Goal: Task Accomplishment & Management: Complete application form

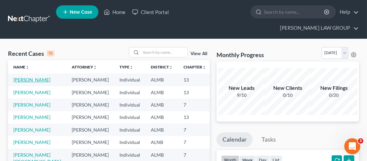
click at [35, 77] on link "[PERSON_NAME]" at bounding box center [31, 80] width 37 height 6
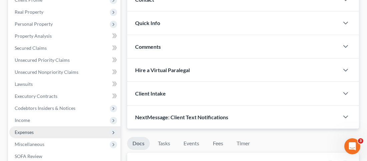
scroll to position [115, 0]
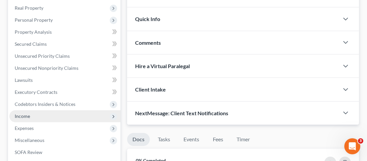
click at [20, 113] on span "Income" at bounding box center [22, 116] width 15 height 6
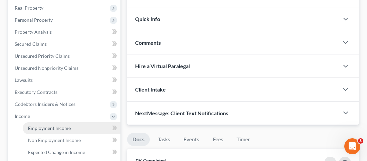
click at [68, 125] on span "Employment Income" at bounding box center [49, 128] width 43 height 6
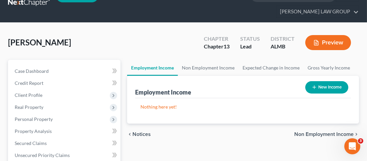
scroll to position [51, 0]
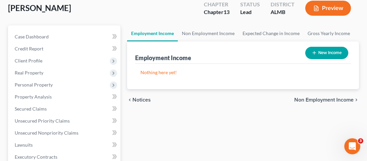
click at [323, 47] on button "New Income" at bounding box center [326, 53] width 43 height 12
select select "0"
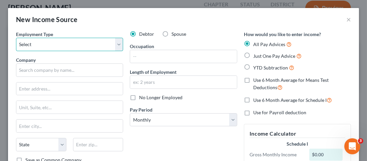
click at [119, 46] on select "Select Full or [DEMOGRAPHIC_DATA] Employment Self Employment" at bounding box center [69, 44] width 107 height 13
select select "0"
click at [16, 38] on select "Select Full or [DEMOGRAPHIC_DATA] Employment Self Employment" at bounding box center [69, 44] width 107 height 13
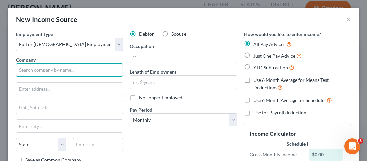
click at [67, 73] on input "text" at bounding box center [69, 69] width 107 height 13
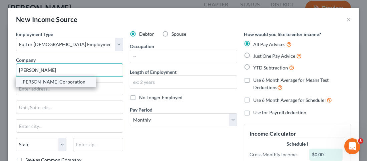
type input "[PERSON_NAME] Corporation"
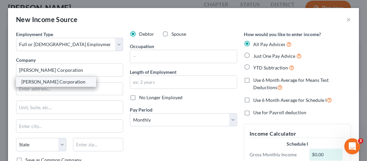
type input "[STREET_ADDRESS]"
type input "Tacoma"
select select "50"
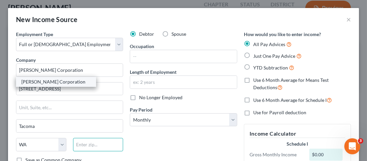
type input "98421"
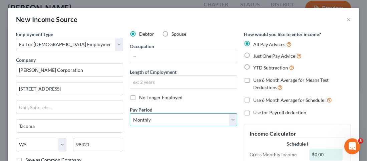
click at [232, 119] on select "Select Monthly Twice Monthly Every Other Week Weekly" at bounding box center [183, 119] width 107 height 13
select select "2"
click at [130, 113] on select "Select Monthly Twice Monthly Every Other Week Weekly" at bounding box center [183, 119] width 107 height 13
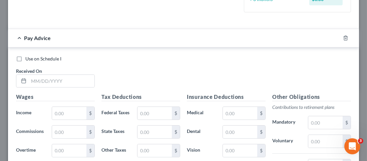
scroll to position [208, 0]
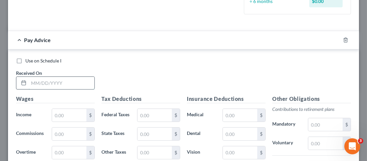
click at [59, 82] on input "text" at bounding box center [62, 83] width 66 height 13
click at [57, 83] on input "text" at bounding box center [62, 83] width 66 height 13
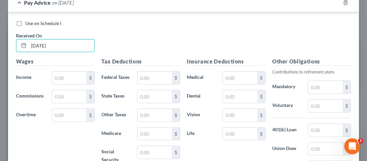
scroll to position [268, 0]
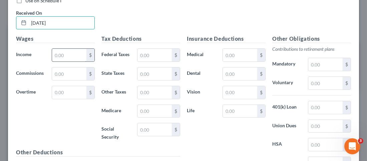
type input "[DATE]"
click at [79, 55] on input "text" at bounding box center [69, 55] width 34 height 13
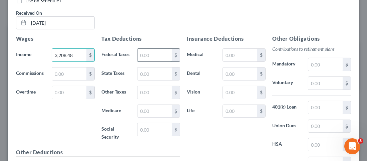
click at [160, 56] on input "text" at bounding box center [154, 55] width 34 height 13
click at [80, 55] on input "3,208.48" at bounding box center [69, 55] width 34 height 13
type input "1,836.79"
click at [75, 88] on input "text" at bounding box center [69, 92] width 34 height 13
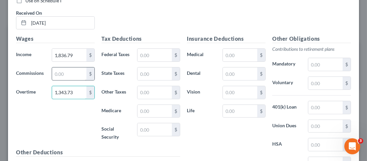
type input "1,343.73"
click at [65, 71] on input "text" at bounding box center [69, 73] width 34 height 13
type input "27.96"
click at [162, 58] on input "text" at bounding box center [154, 55] width 34 height 13
click at [153, 53] on input "text" at bounding box center [154, 55] width 34 height 13
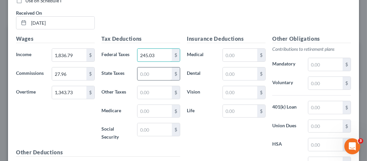
type input "245.03"
click at [154, 76] on input "text" at bounding box center [154, 73] width 34 height 13
type input "59.26"
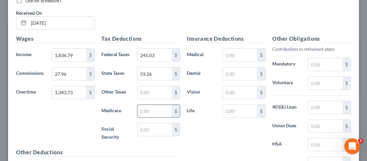
click at [157, 109] on input "text" at bounding box center [154, 111] width 34 height 13
type input "45.59"
click at [156, 125] on input "text" at bounding box center [154, 129] width 34 height 13
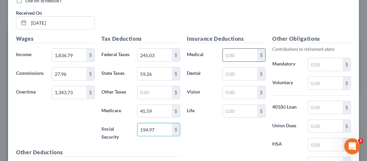
type input "194.97"
click at [237, 54] on input "text" at bounding box center [240, 55] width 34 height 13
type input "79.28"
click at [244, 73] on input "text" at bounding box center [240, 73] width 34 height 13
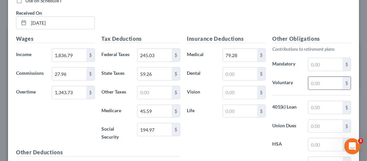
click at [317, 83] on input "text" at bounding box center [325, 83] width 34 height 13
type input "128.34"
click at [258, 132] on div "Insurance Deductions Medical 79.28 $ Dental $ Vision $ Life $" at bounding box center [225, 108] width 85 height 147
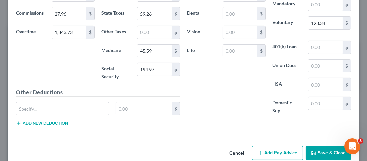
scroll to position [339, 0]
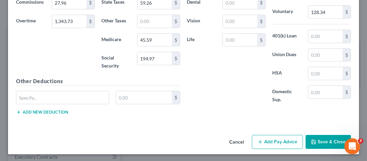
click at [324, 137] on button "Save & Close" at bounding box center [328, 142] width 45 height 14
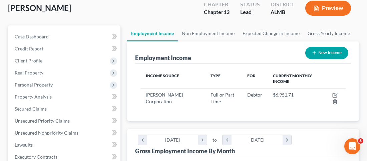
scroll to position [102, 218]
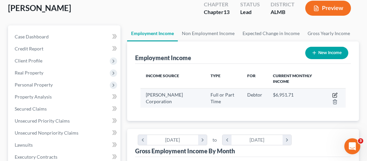
click at [334, 92] on icon "button" at bounding box center [334, 94] width 5 height 5
select select "0"
select select "50"
select select "2"
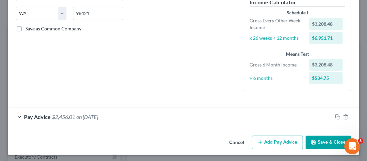
scroll to position [132, 0]
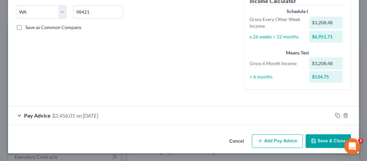
click at [282, 143] on button "Add Pay Advice" at bounding box center [277, 141] width 51 height 14
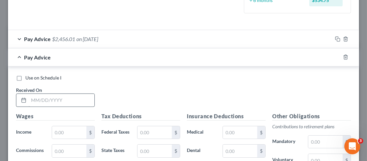
scroll to position [209, 0]
click at [56, 102] on input "text" at bounding box center [62, 99] width 66 height 13
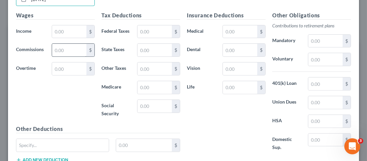
scroll to position [309, 0]
type input "[DATE]"
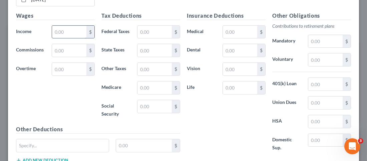
click at [76, 32] on input "text" at bounding box center [69, 32] width 34 height 13
type input "1,836.79"
click at [61, 69] on input "text" at bounding box center [69, 69] width 34 height 13
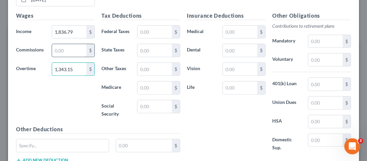
type input "1,343.15"
click at [71, 46] on input "text" at bounding box center [69, 50] width 34 height 13
type input "27.75"
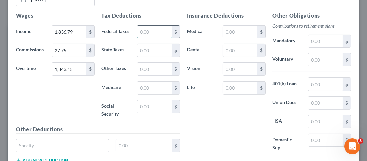
click at [155, 27] on input "text" at bounding box center [154, 32] width 34 height 13
type input "244.94"
click at [159, 47] on input "text" at bounding box center [154, 50] width 34 height 13
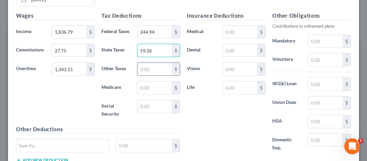
type input "59.26"
click at [154, 69] on input "text" at bounding box center [154, 69] width 34 height 13
click at [143, 85] on input "text" at bounding box center [154, 87] width 34 height 13
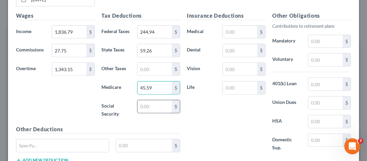
type input "45.59"
click at [141, 103] on input "text" at bounding box center [154, 106] width 34 height 13
type input "194.92"
click at [244, 30] on input "text" at bounding box center [240, 32] width 34 height 13
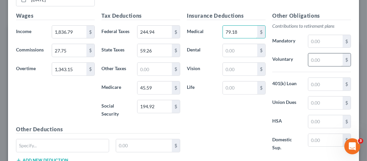
type input "79.18"
click at [335, 55] on input "text" at bounding box center [325, 59] width 34 height 13
type input "128.31"
click at [249, 121] on div "Insurance Deductions Medical 79.18 $ Dental $ Vision $ Life $" at bounding box center [225, 85] width 85 height 147
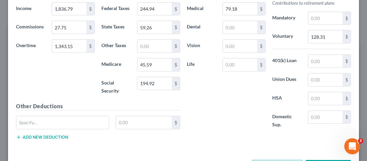
scroll to position [357, 0]
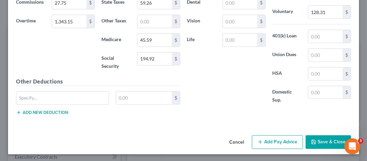
click at [316, 140] on icon "button" at bounding box center [313, 141] width 5 height 5
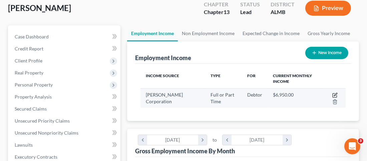
click at [333, 93] on icon "button" at bounding box center [335, 95] width 4 height 4
select select "0"
select select "50"
select select "2"
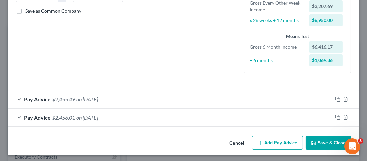
scroll to position [150, 0]
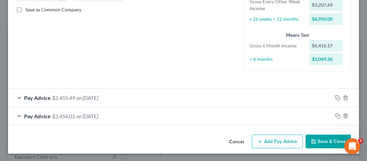
click at [277, 141] on button "Add Pay Advice" at bounding box center [277, 141] width 51 height 14
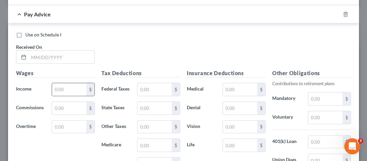
scroll to position [282, 0]
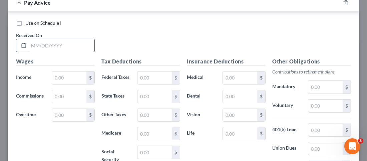
click at [79, 49] on input "text" at bounding box center [62, 45] width 66 height 13
click at [30, 42] on input "text" at bounding box center [62, 45] width 66 height 13
type input "[DATE]"
click at [64, 79] on input "text" at bounding box center [69, 77] width 34 height 13
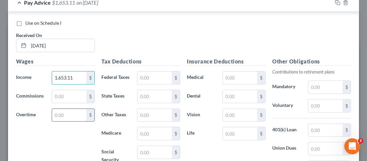
type input "1,653.11"
click at [66, 115] on input "text" at bounding box center [69, 115] width 34 height 13
type input "2"
type input "834.59"
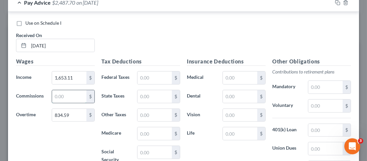
click at [68, 99] on input "text" at bounding box center [69, 96] width 34 height 13
type input "205.03"
click at [156, 71] on input "text" at bounding box center [154, 77] width 34 height 13
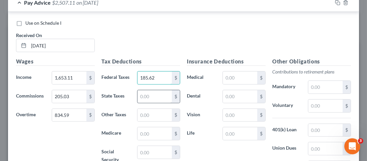
type input "185.62"
click at [145, 98] on input "text" at bounding box center [154, 96] width 34 height 13
type input "62.93"
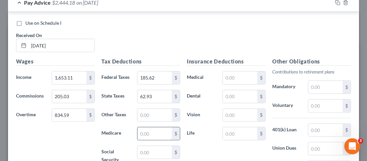
click at [145, 135] on input "text" at bounding box center [154, 133] width 34 height 13
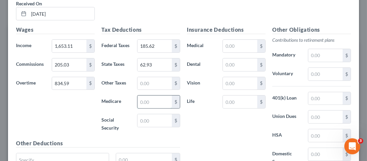
click at [141, 99] on input "text" at bounding box center [154, 101] width 34 height 13
type input "38.12"
click at [149, 120] on input "text" at bounding box center [154, 120] width 34 height 13
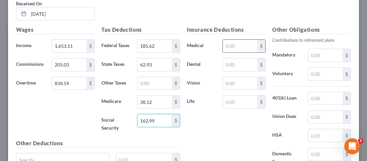
type input "162.99"
click at [235, 48] on input "text" at bounding box center [240, 46] width 34 height 13
type input "79.28"
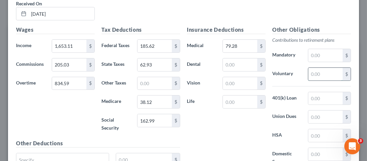
click at [328, 77] on input "text" at bounding box center [325, 74] width 34 height 13
type input "107.71"
click at [240, 148] on div "Insurance Deductions Medical 79.28 $ Dental $ Vision $ Life $" at bounding box center [225, 99] width 85 height 147
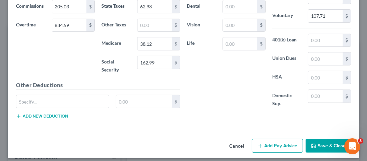
scroll to position [375, 0]
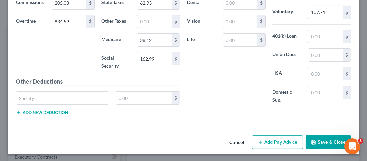
click at [332, 143] on button "Save & Close" at bounding box center [328, 142] width 45 height 14
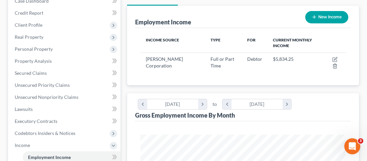
scroll to position [85, 0]
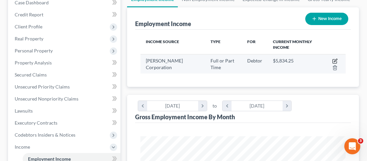
click at [333, 58] on icon "button" at bounding box center [334, 60] width 5 height 5
select select "0"
select select "50"
select select "2"
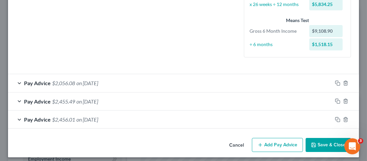
scroll to position [168, 0]
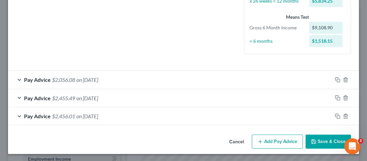
click at [65, 98] on span "$2,455.49" at bounding box center [63, 98] width 23 height 6
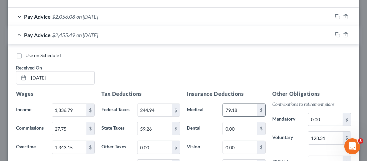
scroll to position [234, 0]
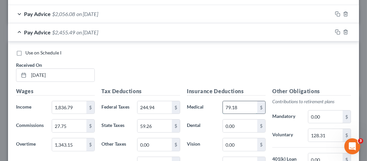
click at [237, 106] on input "79.18" at bounding box center [240, 107] width 34 height 13
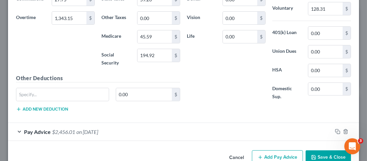
scroll to position [363, 0]
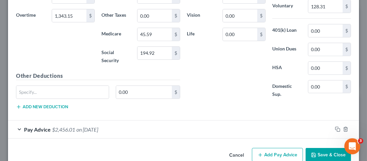
type input "79.28"
click at [333, 153] on button "Save & Close" at bounding box center [328, 155] width 45 height 14
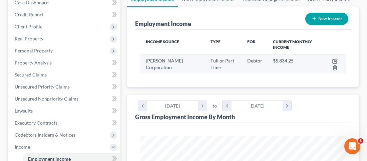
click at [334, 58] on icon "button" at bounding box center [334, 60] width 5 height 5
select select "0"
select select "50"
select select "2"
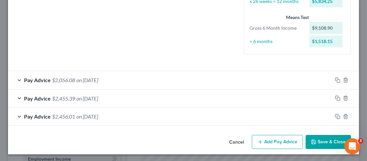
scroll to position [168, 0]
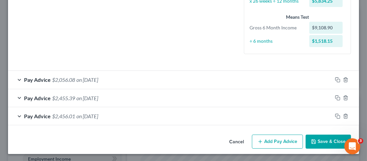
click at [279, 140] on button "Add Pay Advice" at bounding box center [277, 141] width 51 height 14
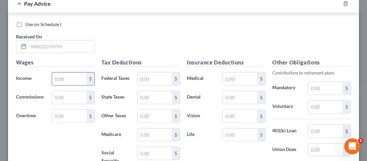
scroll to position [303, 0]
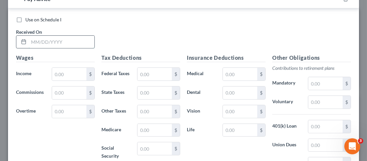
click at [69, 43] on input "text" at bounding box center [62, 42] width 66 height 13
type input "[DATE]"
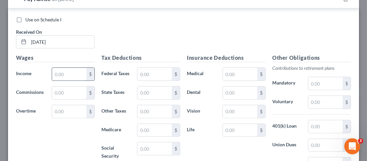
click at [80, 71] on input "text" at bounding box center [69, 74] width 34 height 13
type input "1,836.79"
click at [78, 109] on input "text" at bounding box center [69, 111] width 34 height 13
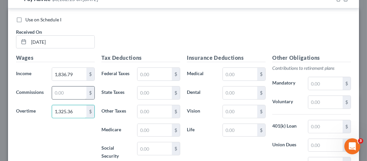
type input "1,325.36"
click at [62, 89] on input "text" at bounding box center [69, 92] width 34 height 13
type input "28.20"
click at [160, 72] on input "text" at bounding box center [154, 74] width 34 height 13
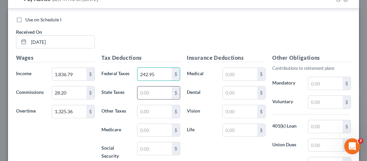
type input "242.95"
click at [160, 92] on input "text" at bounding box center [154, 92] width 34 height 13
type input "59.41"
click at [159, 128] on input "text" at bounding box center [154, 130] width 34 height 13
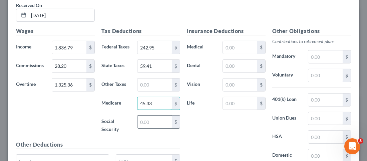
scroll to position [341, 0]
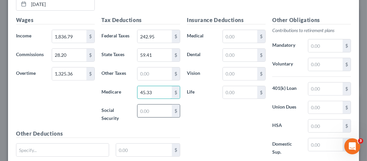
type input "45.33"
click at [156, 110] on input "text" at bounding box center [154, 110] width 34 height 13
type input "193.85"
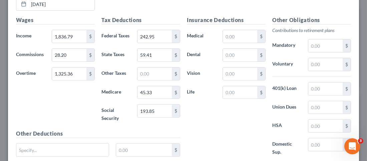
click at [212, 119] on div "Insurance Deductions Medical $ Dental $ Vision $ Life $" at bounding box center [225, 89] width 85 height 147
click at [226, 40] on input "text" at bounding box center [240, 36] width 34 height 13
type input "79.28"
click at [326, 65] on input "text" at bounding box center [325, 64] width 34 height 13
type input "127.61"
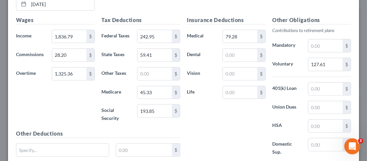
click at [241, 105] on div "Insurance Deductions Medical 79.28 $ Dental $ Vision $ Life $" at bounding box center [225, 89] width 85 height 147
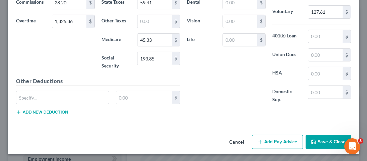
click at [338, 146] on button "Save & Close" at bounding box center [328, 142] width 45 height 14
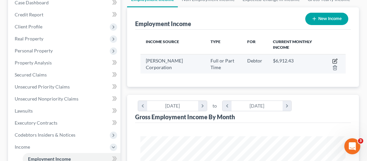
click at [333, 59] on icon "button" at bounding box center [335, 61] width 4 height 4
select select "0"
select select "50"
select select "2"
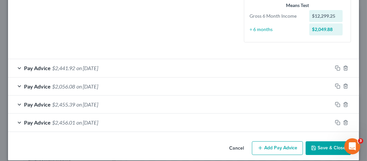
scroll to position [186, 0]
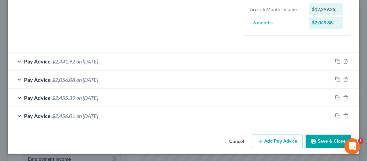
click at [275, 137] on button "Add Pay Advice" at bounding box center [277, 141] width 51 height 14
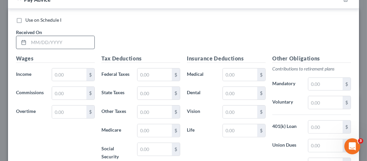
scroll to position [323, 0]
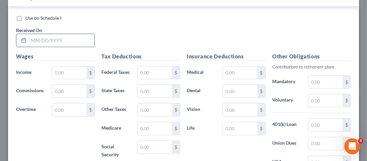
click at [78, 40] on input "text" at bounding box center [62, 40] width 66 height 13
type input "[DATE]"
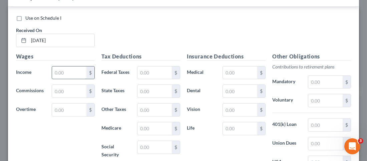
click at [77, 71] on input "text" at bounding box center [69, 72] width 34 height 13
type input "1,469.43"
click at [70, 109] on input "text" at bounding box center [69, 109] width 34 height 13
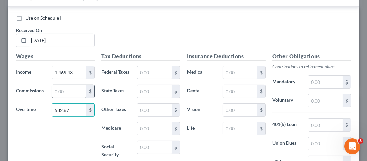
type input "532.67"
click at [74, 90] on input "text" at bounding box center [69, 91] width 34 height 13
click at [63, 90] on input "text" at bounding box center [69, 91] width 34 height 13
type input "384.11"
click at [168, 74] on input "text" at bounding box center [154, 72] width 34 height 13
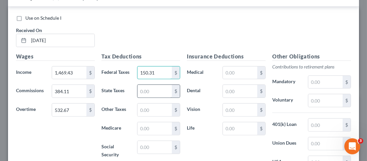
type input "150.31"
click at [165, 87] on input "text" at bounding box center [154, 91] width 34 height 13
type input "91.72"
click at [151, 129] on input "text" at bounding box center [154, 128] width 34 height 13
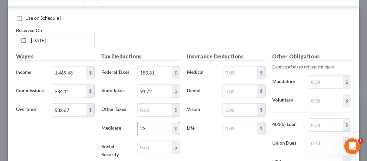
type input "2"
type input "33.67"
click at [156, 147] on input "text" at bounding box center [154, 147] width 34 height 13
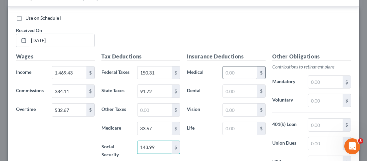
type input "143.99"
click at [242, 72] on input "text" at bounding box center [240, 72] width 34 height 13
type input "79.28"
click at [252, 151] on div "Insurance Deductions Medical 79.28 $ Dental $ Vision $ Life $" at bounding box center [225, 125] width 85 height 147
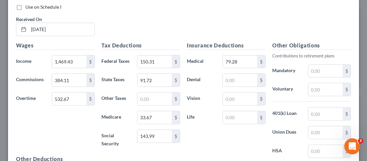
scroll to position [361, 0]
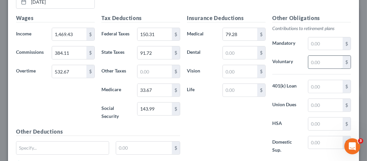
click at [324, 62] on input "text" at bounding box center [325, 62] width 34 height 13
type input "95.45"
click at [229, 127] on div "Insurance Deductions Medical 79.28 $ Dental $ Vision $ Life $" at bounding box center [225, 87] width 85 height 147
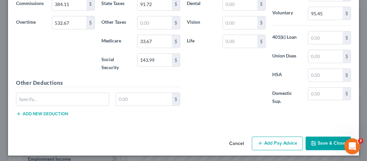
scroll to position [411, 0]
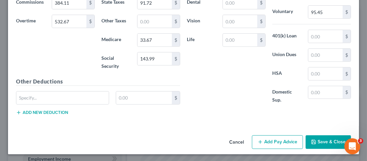
click at [331, 145] on button "Save & Close" at bounding box center [328, 142] width 45 height 14
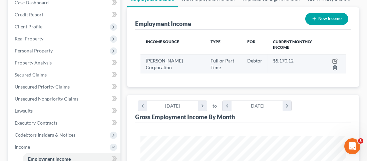
click at [333, 59] on icon "button" at bounding box center [335, 61] width 4 height 4
select select "0"
select select "50"
select select "2"
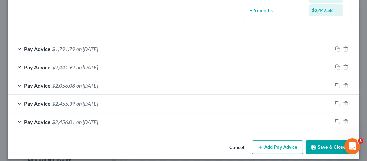
scroll to position [204, 0]
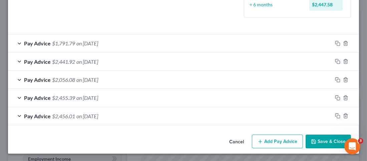
click at [281, 139] on button "Add Pay Advice" at bounding box center [277, 141] width 51 height 14
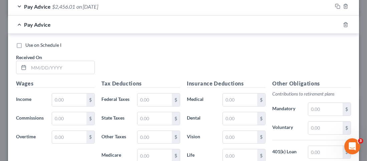
scroll to position [324, 0]
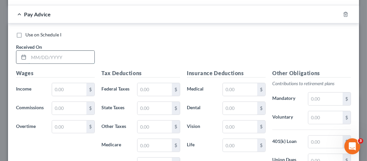
click at [68, 56] on input "text" at bounding box center [62, 57] width 66 height 13
click at [66, 56] on input "text" at bounding box center [62, 57] width 66 height 13
type input "[DATE]"
click at [71, 89] on input "text" at bounding box center [69, 89] width 34 height 13
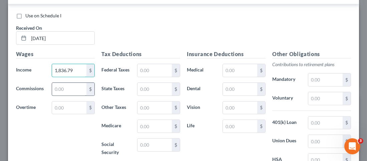
scroll to position [356, 0]
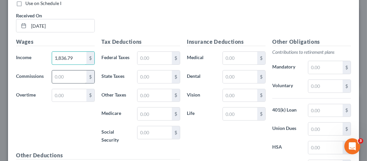
type input "1,836.79"
click at [70, 78] on input "text" at bounding box center [69, 76] width 34 height 13
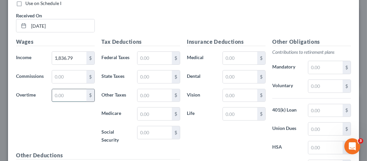
click at [55, 94] on input "text" at bounding box center [69, 95] width 34 height 13
type input "960.87"
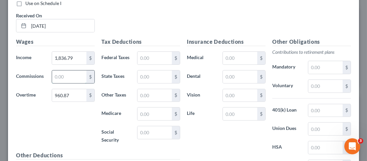
click at [56, 75] on input "text" at bounding box center [69, 76] width 34 height 13
type input "23.88"
click at [165, 56] on input "text" at bounding box center [154, 58] width 34 height 13
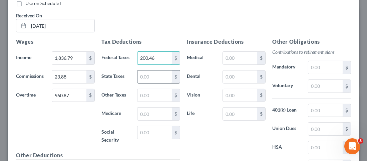
type input "200.46"
click at [162, 74] on input "text" at bounding box center [154, 76] width 34 height 13
type input "110.10"
click at [156, 113] on input "text" at bounding box center [154, 113] width 34 height 13
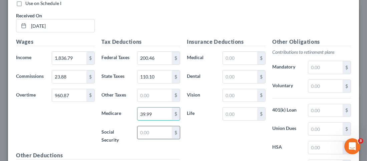
type input "39.99"
click at [152, 134] on input "text" at bounding box center [154, 132] width 34 height 13
type input "170.97"
click at [244, 58] on input "text" at bounding box center [240, 58] width 34 height 13
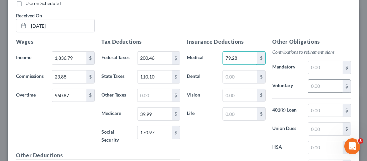
type input "79.28"
click at [312, 86] on input "text" at bounding box center [325, 86] width 34 height 13
type input "112.86"
click at [249, 135] on div "Insurance Deductions Medical 79.28 $ Dental $ Vision $ Life $" at bounding box center [225, 111] width 85 height 147
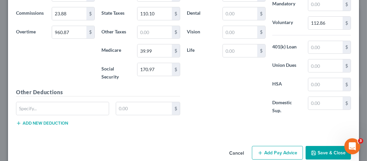
scroll to position [429, 0]
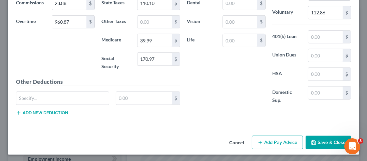
click at [330, 140] on button "Save & Close" at bounding box center [328, 142] width 45 height 14
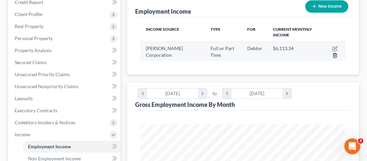
scroll to position [93, 0]
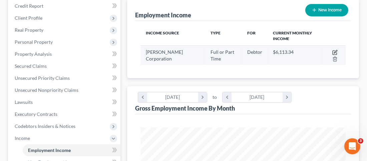
click at [334, 51] on icon "button" at bounding box center [335, 53] width 4 height 4
select select "0"
select select "50"
select select "2"
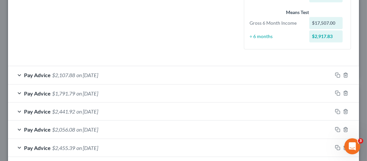
scroll to position [222, 0]
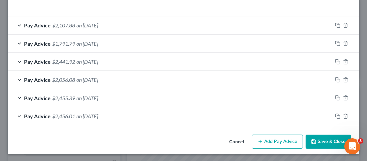
click at [282, 141] on button "Add Pay Advice" at bounding box center [277, 141] width 51 height 14
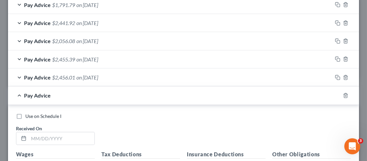
scroll to position [319, 0]
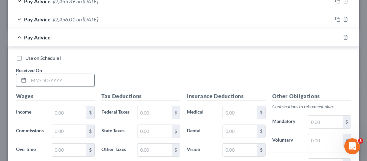
click at [71, 78] on input "text" at bounding box center [62, 80] width 66 height 13
type input "[DATE]"
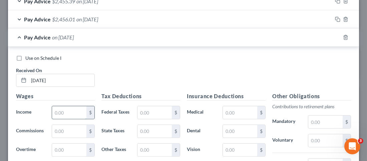
click at [73, 110] on input "text" at bounding box center [69, 112] width 34 height 13
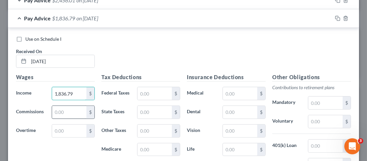
scroll to position [350, 0]
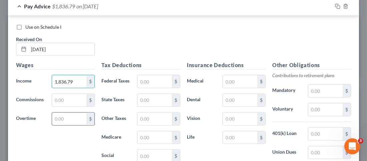
type input "1,836.79"
click at [64, 114] on input "text" at bounding box center [69, 118] width 34 height 13
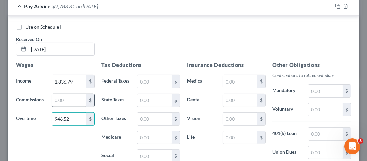
type input "946.52"
click at [69, 102] on input "text" at bounding box center [69, 100] width 34 height 13
type input "23.25"
click at [169, 81] on input "text" at bounding box center [154, 81] width 34 height 13
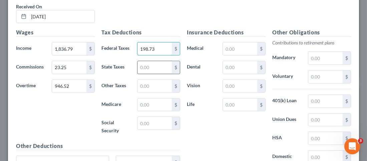
scroll to position [383, 0]
type input "198.73"
click at [153, 67] on input "text" at bounding box center [154, 67] width 34 height 13
type input "109.47"
click at [145, 105] on input "text" at bounding box center [154, 104] width 34 height 13
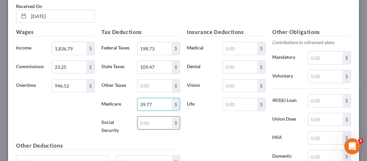
type input "39.77"
click at [147, 125] on input "text" at bounding box center [154, 122] width 34 height 13
type input "170.05"
click at [240, 47] on input "text" at bounding box center [240, 48] width 34 height 13
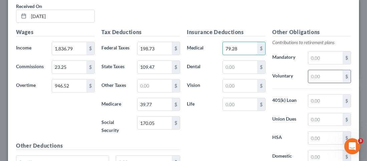
type input "79.28"
click at [319, 73] on input "text" at bounding box center [325, 76] width 34 height 13
type input "112.26"
click at [257, 125] on div "Insurance Deductions Medical 79.28 $ Dental $ Vision $ Life $" at bounding box center [225, 101] width 85 height 147
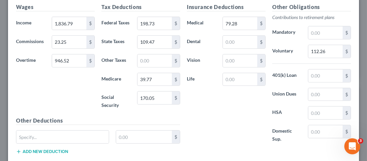
scroll to position [447, 0]
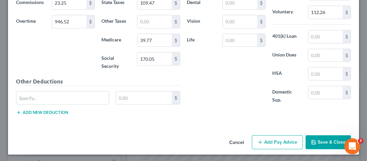
click at [329, 140] on button "Save & Close" at bounding box center [328, 142] width 45 height 14
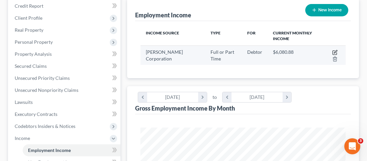
click at [336, 50] on icon "button" at bounding box center [334, 52] width 5 height 5
select select "0"
select select "50"
select select "2"
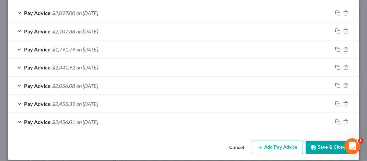
scroll to position [241, 0]
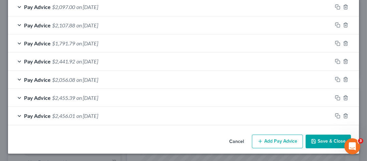
click at [275, 140] on button "Add Pay Advice" at bounding box center [277, 141] width 51 height 14
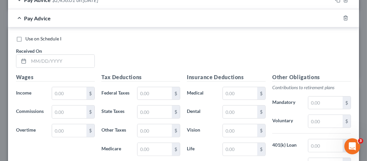
scroll to position [362, 0]
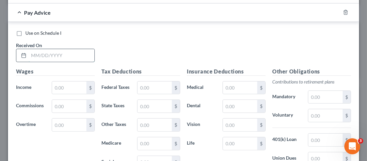
click at [63, 49] on input "text" at bounding box center [62, 55] width 66 height 13
type input "[DATE]"
click at [68, 89] on input "text" at bounding box center [69, 87] width 34 height 13
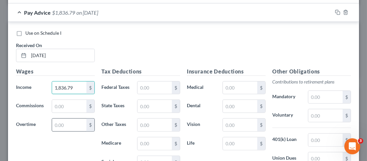
type input "1,836.79"
click at [72, 124] on input "text" at bounding box center [69, 124] width 34 height 13
type input "957.43"
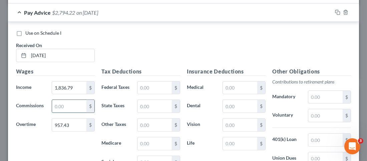
click at [58, 106] on input "text" at bounding box center [69, 106] width 34 height 13
type input "25.33"
click at [72, 144] on div "Wages Income * 1,836.79 $ Commissions 25.33 $ Overtime 957.43 $" at bounding box center [55, 123] width 85 height 113
click at [164, 86] on input "text" at bounding box center [154, 87] width 34 height 13
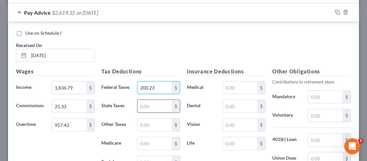
type input "200.23"
click at [164, 105] on input "text" at bounding box center [154, 106] width 34 height 13
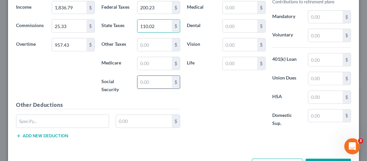
scroll to position [444, 0]
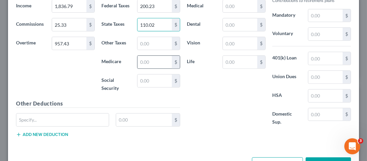
type input "110.02"
click at [153, 58] on input "text" at bounding box center [154, 62] width 34 height 13
type input "39.96"
click at [161, 88] on div "$" at bounding box center [159, 84] width 50 height 20
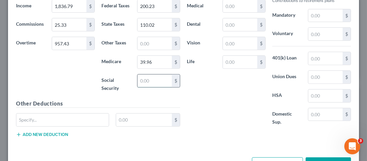
click at [162, 81] on input "text" at bounding box center [154, 80] width 34 height 13
type input "170.86"
click at [214, 98] on div "Insurance Deductions Medical $ Dental $ Vision $ Life $" at bounding box center [225, 59] width 85 height 147
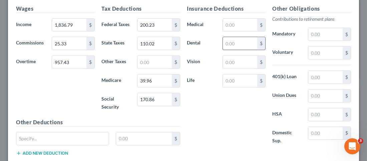
scroll to position [421, 0]
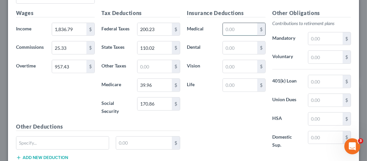
click at [245, 24] on input "text" at bounding box center [240, 29] width 34 height 13
type input "79.28"
click at [332, 39] on input "text" at bounding box center [325, 38] width 34 height 13
click at [311, 54] on input "text" at bounding box center [325, 57] width 34 height 13
type input "112.78"
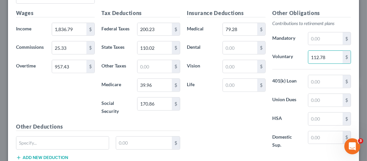
drag, startPoint x: 233, startPoint y: 109, endPoint x: 230, endPoint y: 108, distance: 3.4
click at [233, 109] on div "Insurance Deductions Medical 79.28 $ Dental $ Vision $ Life $" at bounding box center [225, 82] width 85 height 147
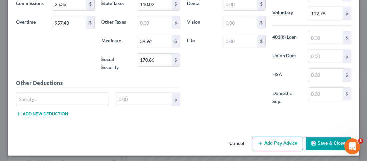
scroll to position [465, 0]
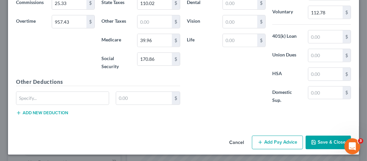
click at [341, 138] on button "Save & Close" at bounding box center [328, 142] width 45 height 14
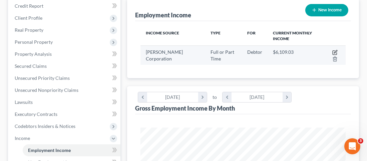
click at [335, 50] on icon "button" at bounding box center [334, 52] width 5 height 5
select select "0"
select select "50"
select select "2"
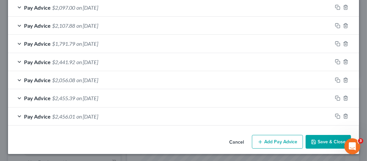
scroll to position [259, 0]
click at [282, 138] on button "Add Pay Advice" at bounding box center [277, 142] width 51 height 14
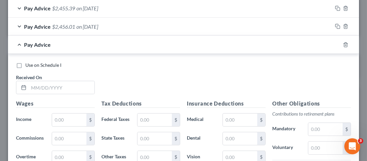
scroll to position [373, 0]
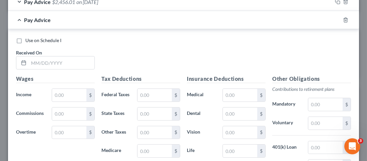
click at [54, 54] on div "Received On *" at bounding box center [55, 59] width 85 height 20
click at [57, 61] on input "text" at bounding box center [62, 62] width 66 height 13
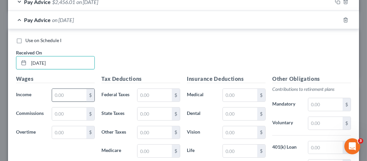
type input "[DATE]"
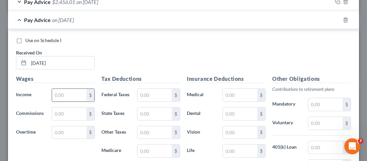
click at [72, 94] on input "text" at bounding box center [69, 95] width 34 height 13
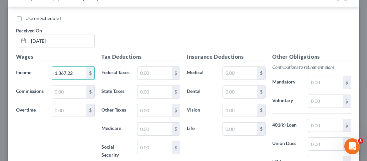
scroll to position [397, 0]
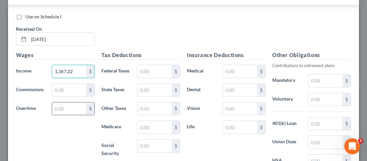
type input "1,367.22"
click at [71, 108] on input "text" at bounding box center [69, 108] width 34 height 13
type input "501.33"
click at [65, 86] on input "text" at bounding box center [69, 90] width 34 height 13
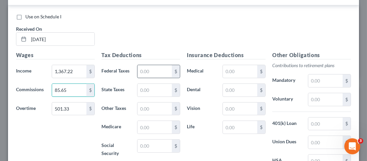
type input "85.65"
click at [158, 67] on input "text" at bounding box center [154, 71] width 34 height 13
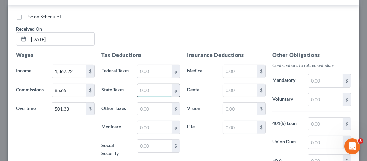
click at [143, 88] on input "text" at bounding box center [154, 90] width 34 height 13
type input "74.03"
click at [157, 125] on input "text" at bounding box center [154, 127] width 34 height 13
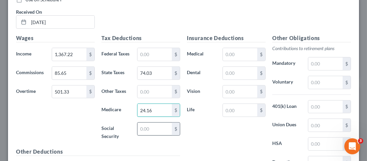
scroll to position [416, 0]
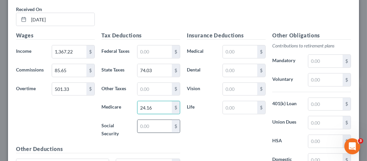
type input "24.16"
click at [166, 128] on input "text" at bounding box center [154, 126] width 34 height 13
type input "103.30"
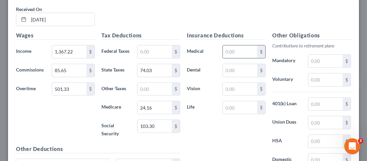
click at [235, 52] on input "text" at bounding box center [240, 51] width 34 height 13
click at [229, 50] on input "text" at bounding box center [240, 51] width 34 height 13
type input "319.39"
click at [315, 76] on input "text" at bounding box center [325, 79] width 34 height 13
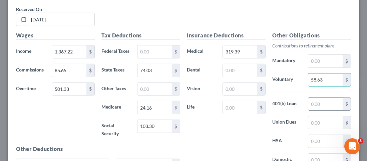
type input "58.63"
click at [323, 101] on input "text" at bounding box center [325, 104] width 34 height 13
type input "24.52"
click at [262, 139] on div "Insurance Deductions Medical 319.39 $ Dental $ Vision $ Life $" at bounding box center [225, 104] width 85 height 147
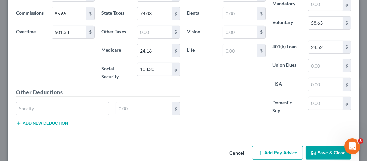
scroll to position [484, 0]
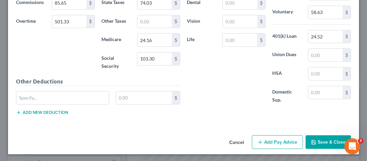
click at [322, 140] on button "Save & Close" at bounding box center [328, 142] width 45 height 14
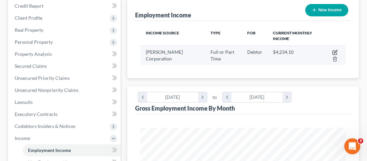
click at [333, 51] on icon "button" at bounding box center [335, 53] width 4 height 4
select select "0"
select select "50"
select select "2"
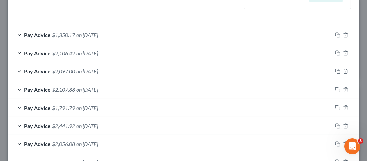
scroll to position [277, 0]
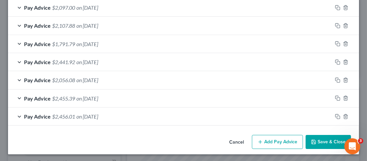
click at [291, 139] on button "Add Pay Advice" at bounding box center [277, 142] width 51 height 14
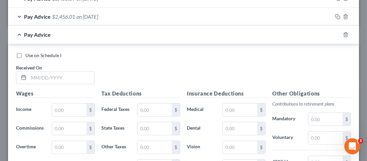
scroll to position [377, 0]
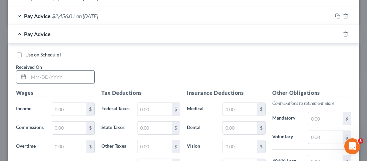
click at [84, 75] on input "text" at bounding box center [62, 77] width 66 height 13
type input "[DATE]"
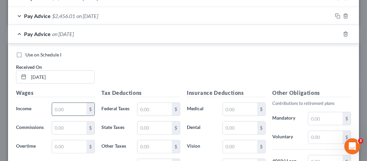
click at [72, 110] on input "text" at bounding box center [69, 109] width 34 height 13
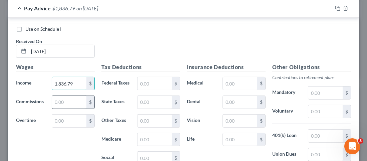
scroll to position [410, 0]
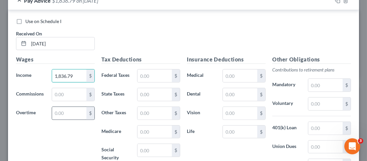
type input "1,836.79"
click at [77, 114] on input "text" at bounding box center [69, 113] width 34 height 13
type input "679.04"
click at [75, 94] on input "text" at bounding box center [69, 94] width 34 height 13
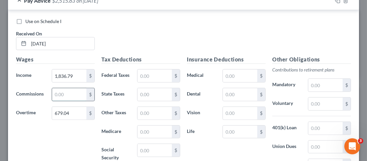
click at [76, 90] on input "text" at bounding box center [69, 94] width 34 height 13
click at [75, 94] on input "text" at bounding box center [69, 94] width 34 height 13
type input "156.75"
click at [148, 78] on input "text" at bounding box center [154, 75] width 34 height 13
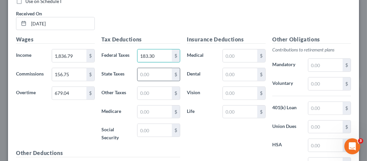
scroll to position [431, 0]
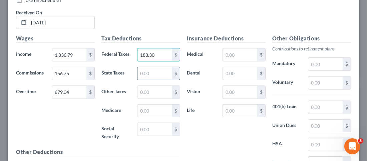
type input "183.30"
click at [157, 70] on input "text" at bounding box center [154, 73] width 34 height 13
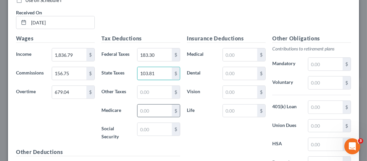
type input "103.81"
click at [155, 108] on input "text" at bounding box center [154, 110] width 34 height 13
type input "37.82"
click at [151, 124] on input "text" at bounding box center [154, 129] width 34 height 13
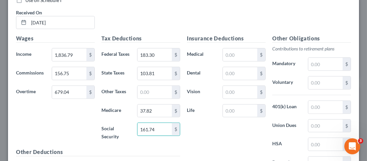
type input "161.74"
click at [202, 139] on div "Insurance Deductions Medical $ Dental $ Vision $ Life $" at bounding box center [225, 107] width 85 height 147
click at [250, 54] on input "text" at bounding box center [240, 54] width 34 height 13
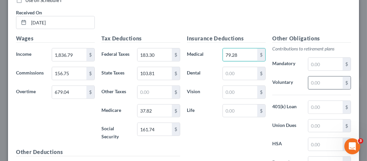
type input "79.28"
click at [313, 84] on input "text" at bounding box center [325, 82] width 34 height 13
type input "106.90"
click at [259, 146] on div "Insurance Deductions Medical 79.28 $ Dental $ Vision $ Life $" at bounding box center [225, 107] width 85 height 147
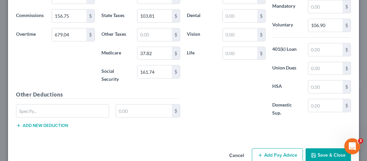
scroll to position [502, 0]
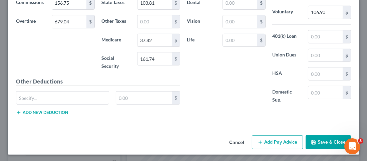
click at [313, 141] on icon "button" at bounding box center [313, 141] width 5 height 5
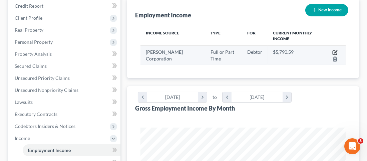
click at [334, 50] on icon "button" at bounding box center [334, 52] width 5 height 5
select select "0"
select select "50"
select select "2"
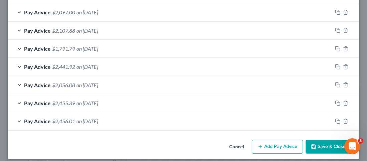
scroll to position [295, 0]
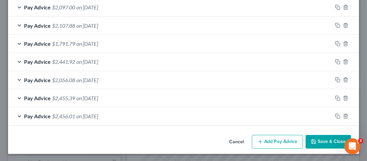
click at [278, 143] on button "Add Pay Advice" at bounding box center [277, 142] width 51 height 14
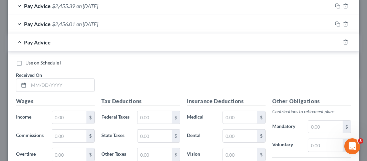
scroll to position [390, 0]
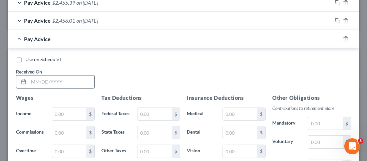
click at [75, 83] on input "text" at bounding box center [62, 81] width 66 height 13
click at [74, 83] on input "text" at bounding box center [62, 81] width 66 height 13
type input "[DATE]"
click at [72, 114] on input "text" at bounding box center [69, 114] width 34 height 13
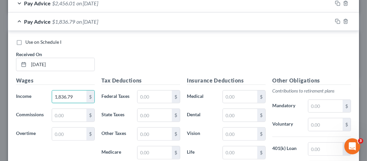
scroll to position [414, 0]
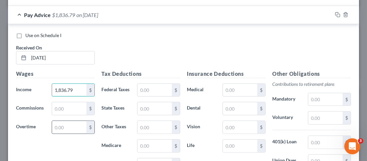
type input "1,836.79"
click at [71, 124] on input "text" at bounding box center [69, 127] width 34 height 13
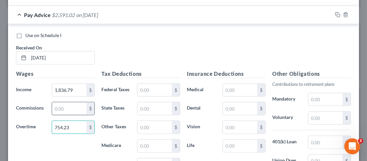
type input "754.23"
click at [63, 104] on input "text" at bounding box center [69, 108] width 34 height 13
click at [77, 107] on input "text" at bounding box center [69, 108] width 34 height 13
type input "20.68"
click at [148, 92] on input "text" at bounding box center [154, 90] width 34 height 13
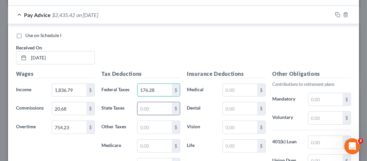
type input "176.28"
click at [152, 111] on input "text" at bounding box center [154, 108] width 34 height 13
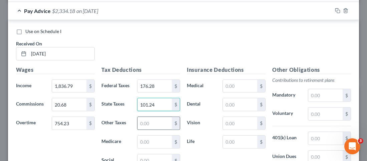
scroll to position [452, 0]
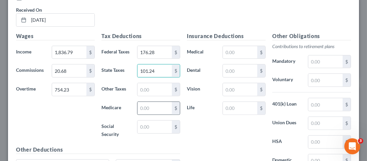
type input "101.24"
click at [164, 106] on input "text" at bounding box center [154, 108] width 34 height 13
type input "36.95"
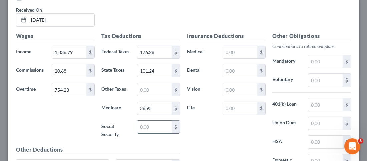
click at [164, 124] on input "text" at bounding box center [154, 126] width 34 height 13
type input "157.97"
click at [245, 51] on input "text" at bounding box center [240, 52] width 34 height 13
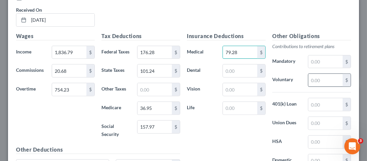
type input "79.28"
click at [318, 82] on input "text" at bounding box center [325, 80] width 34 height 13
type input "104.47"
click at [253, 132] on div "Insurance Deductions Medical 79.28 $ Dental $ Vision $ Life $" at bounding box center [225, 105] width 85 height 147
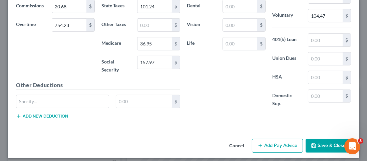
scroll to position [520, 0]
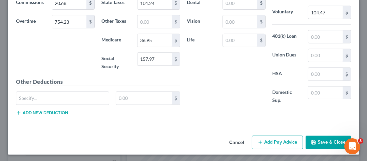
click at [324, 143] on button "Save & Close" at bounding box center [328, 142] width 45 height 14
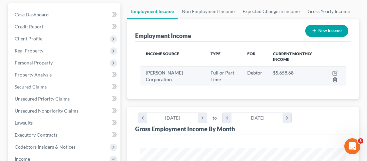
scroll to position [73, 0]
click at [332, 70] on icon "button" at bounding box center [334, 72] width 5 height 5
select select "0"
select select "50"
select select "2"
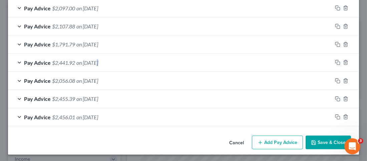
scroll to position [313, 0]
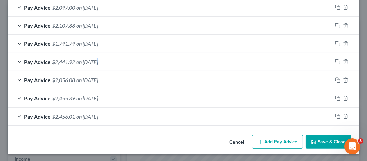
click at [268, 139] on button "Add Pay Advice" at bounding box center [277, 142] width 51 height 14
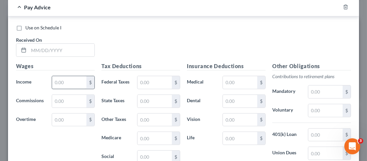
scroll to position [445, 0]
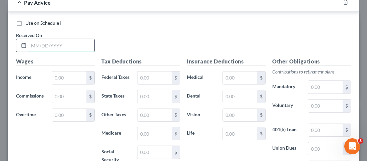
click at [68, 45] on input "text" at bounding box center [62, 45] width 66 height 13
type input "[DATE]"
click at [77, 74] on input "text" at bounding box center [69, 77] width 34 height 13
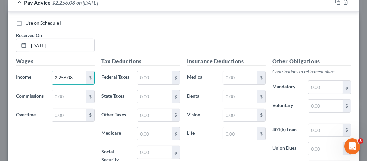
type input "2,256.08"
click at [69, 142] on div "Wages Income * 2,256.08 $ Commissions $ Overtime $" at bounding box center [55, 113] width 85 height 113
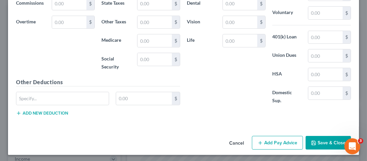
scroll to position [538, 0]
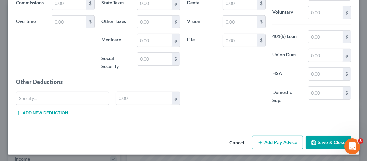
click at [324, 143] on button "Save & Close" at bounding box center [328, 142] width 45 height 14
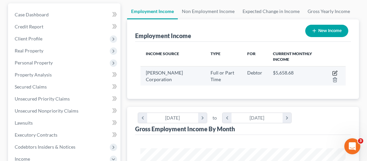
click at [337, 70] on icon "button" at bounding box center [334, 72] width 5 height 5
select select "0"
select select "50"
select select "2"
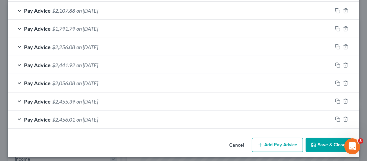
scroll to position [331, 0]
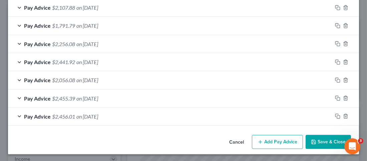
click at [329, 138] on button "Save & Close" at bounding box center [328, 142] width 45 height 14
